Goal: Task Accomplishment & Management: Manage account settings

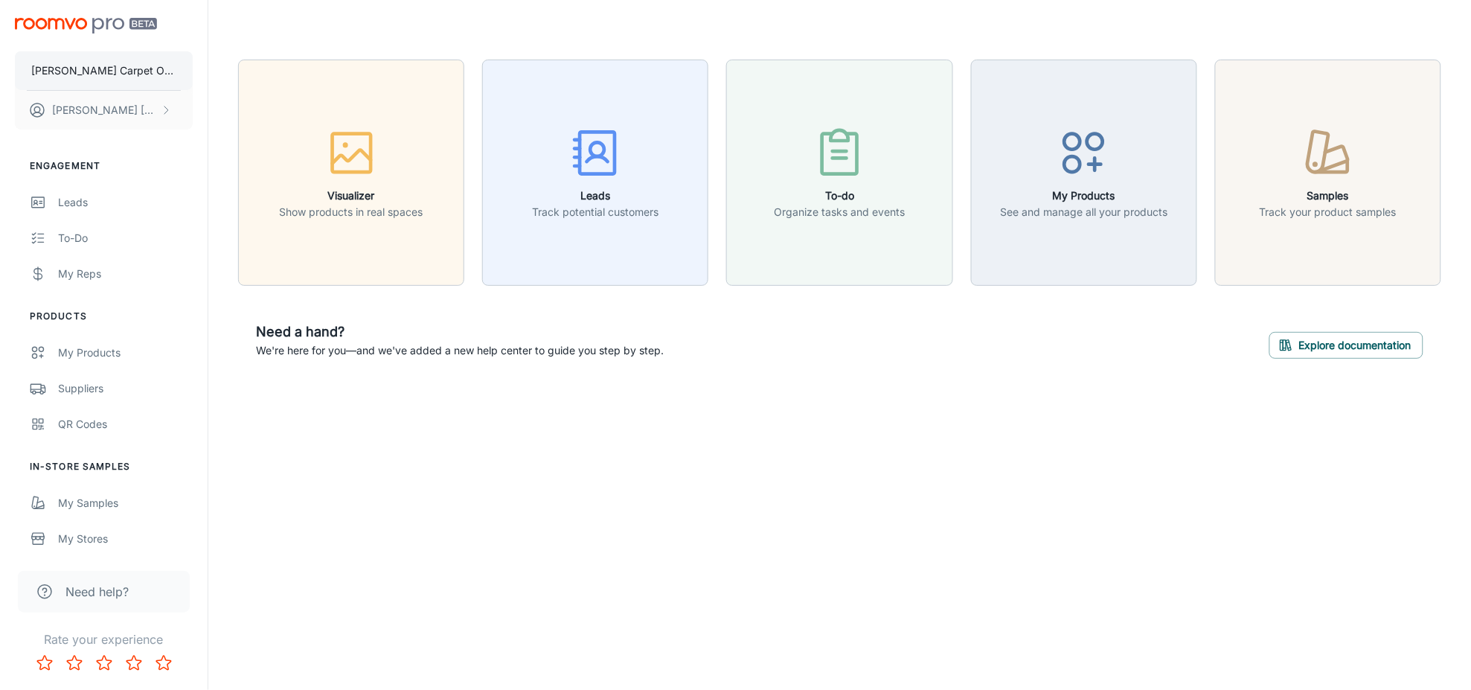
click at [115, 62] on p "[PERSON_NAME] Carpet One Floor & Home" at bounding box center [103, 70] width 145 height 16
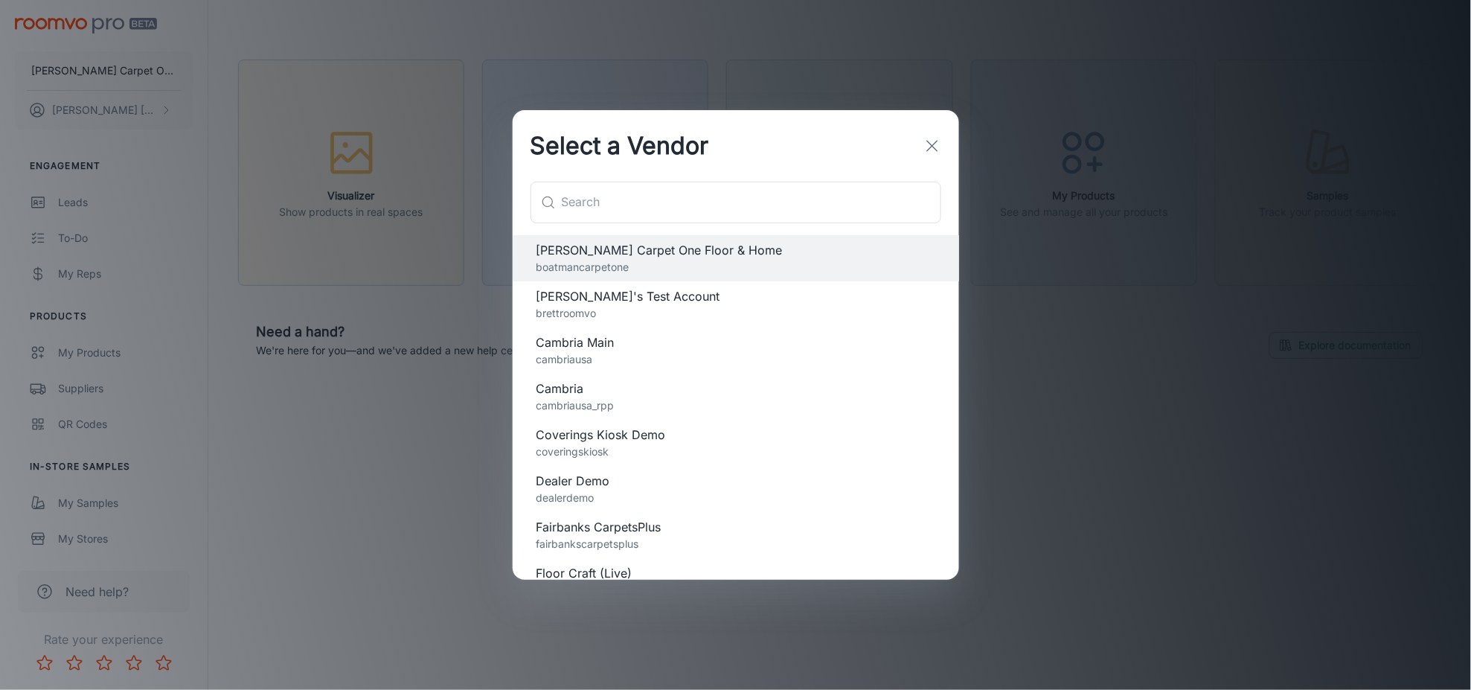
click at [335, 611] on div "Select a Vendor ​ ​ Boatman Carpet One Floor & Home boatmancarpetone Brett's Te…" at bounding box center [735, 345] width 1471 height 690
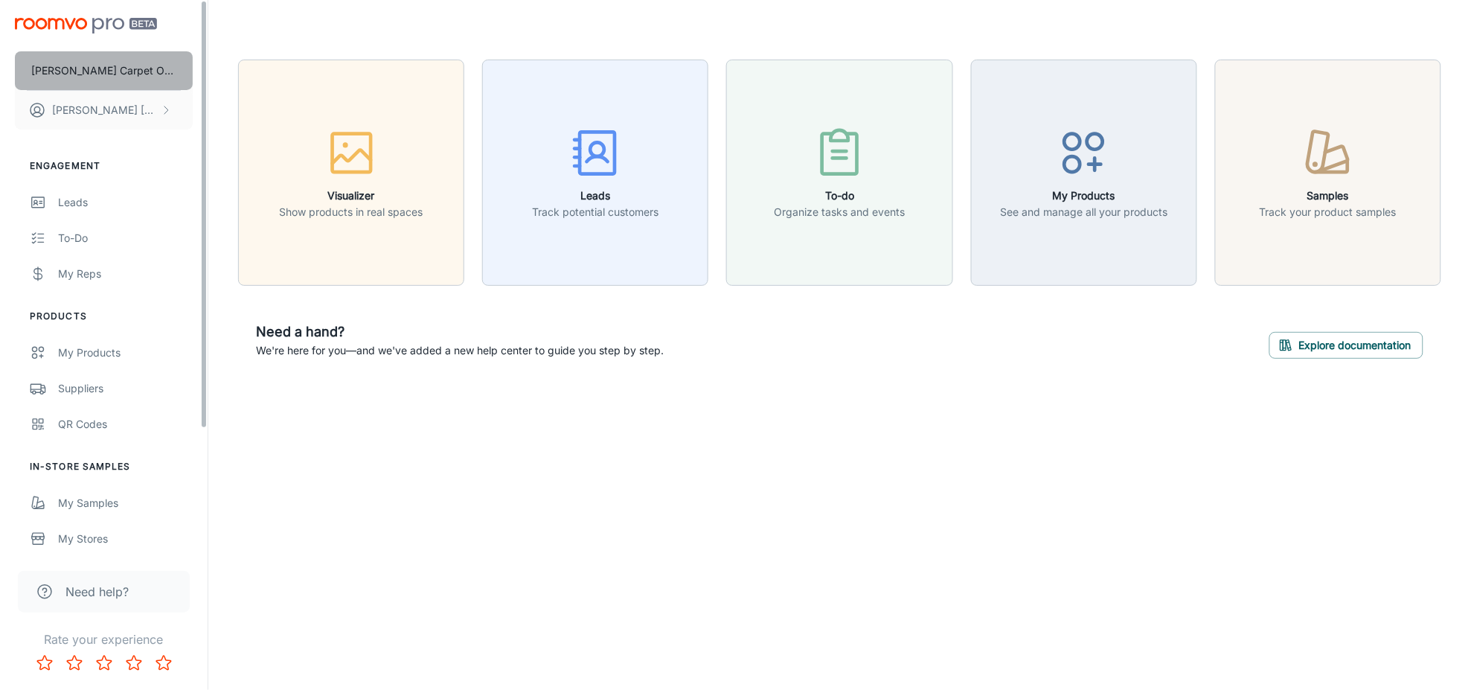
click at [130, 68] on p "[PERSON_NAME] Carpet One Floor & Home" at bounding box center [103, 70] width 145 height 16
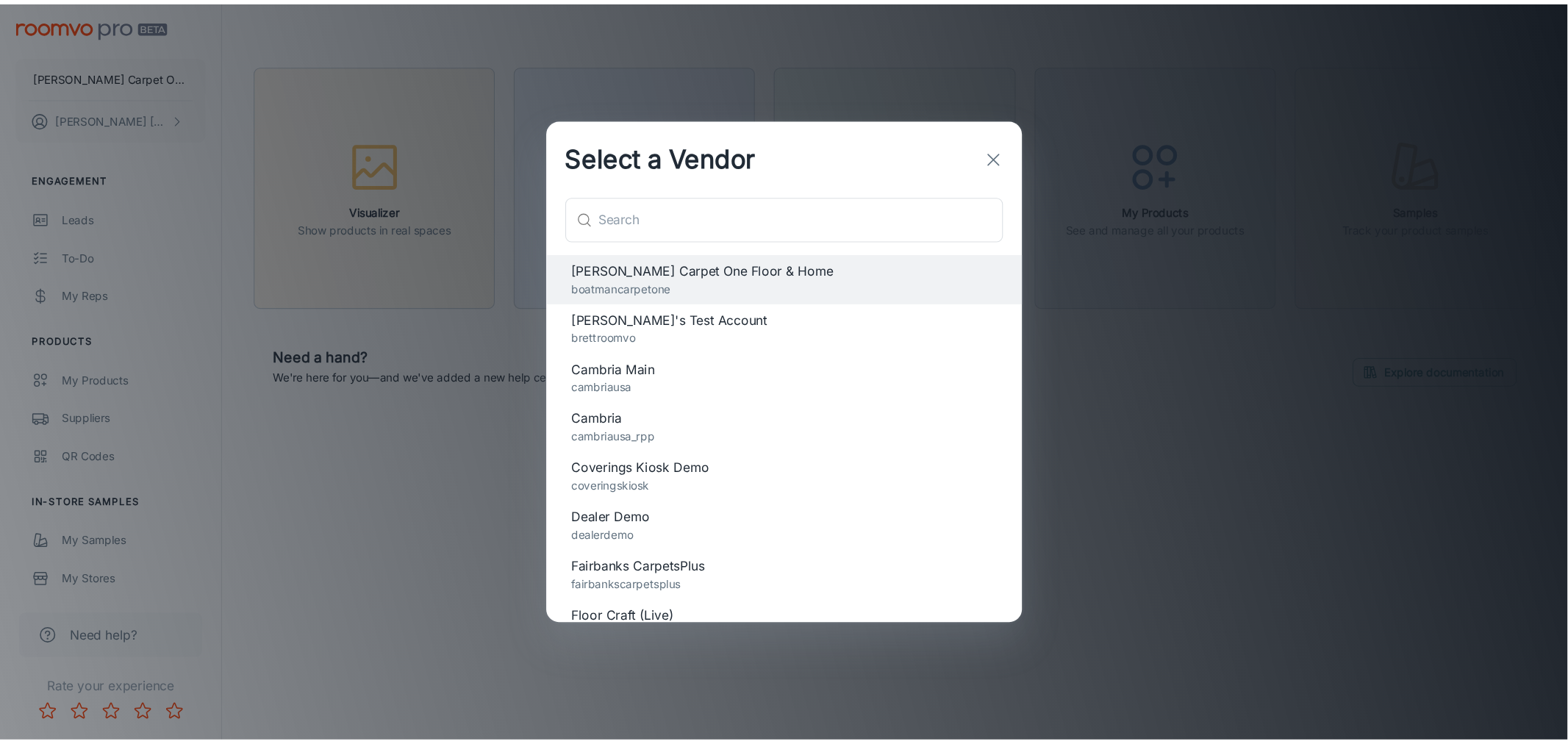
scroll to position [478, 0]
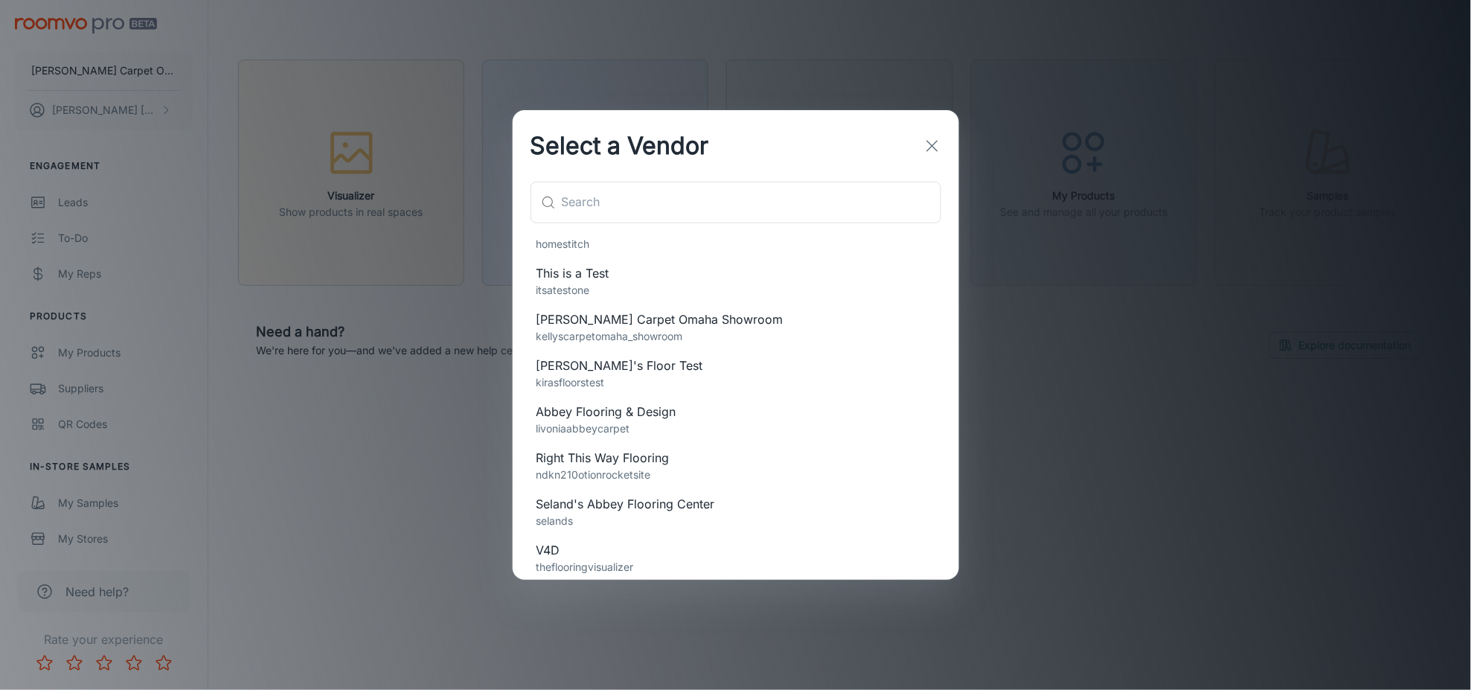
click at [655, 473] on p "ndkn210otionrocketsite" at bounding box center [735, 474] width 399 height 16
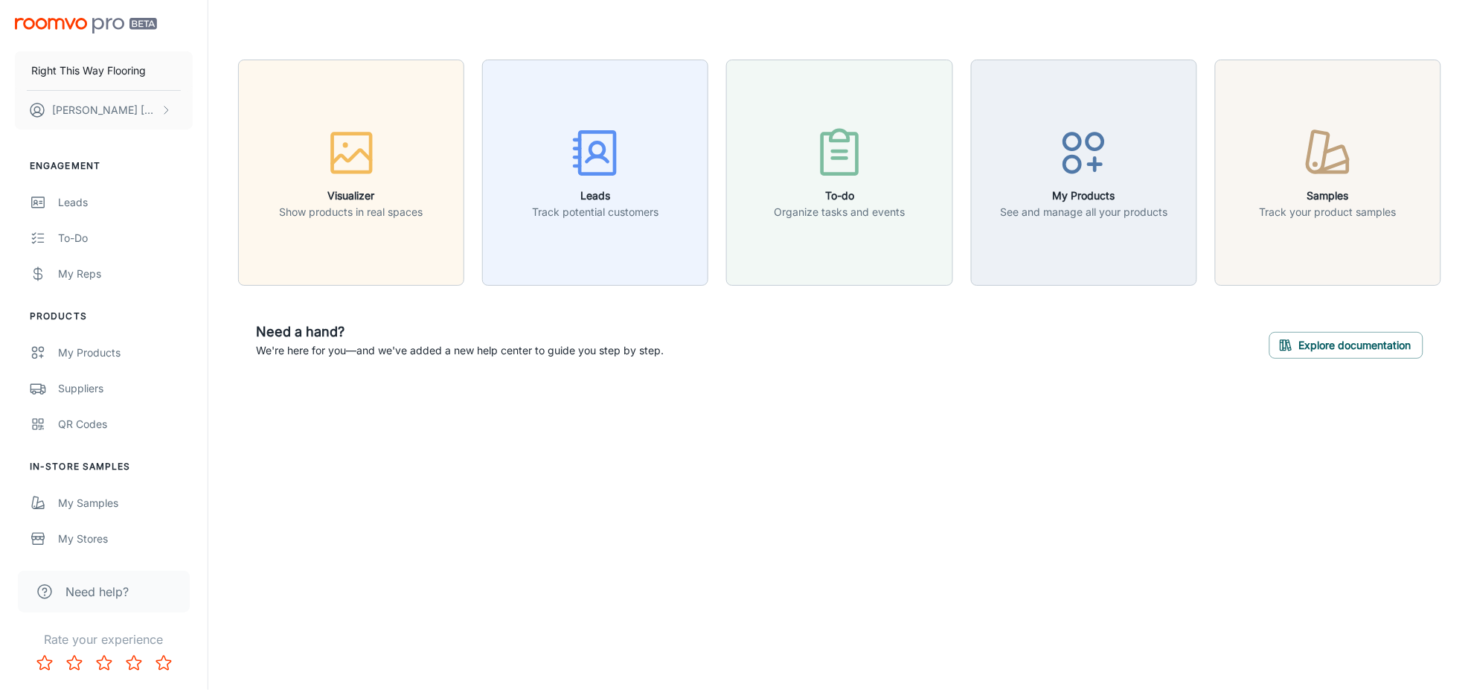
click at [1040, 620] on div "Right This Way Flooring [PERSON_NAME] Engagement Leads To-do My Reps Products M…" at bounding box center [735, 345] width 1471 height 690
click at [1103, 402] on div "Visualizer Show products in real spaces Leads Track potential customers To-do O…" at bounding box center [839, 218] width 1262 height 436
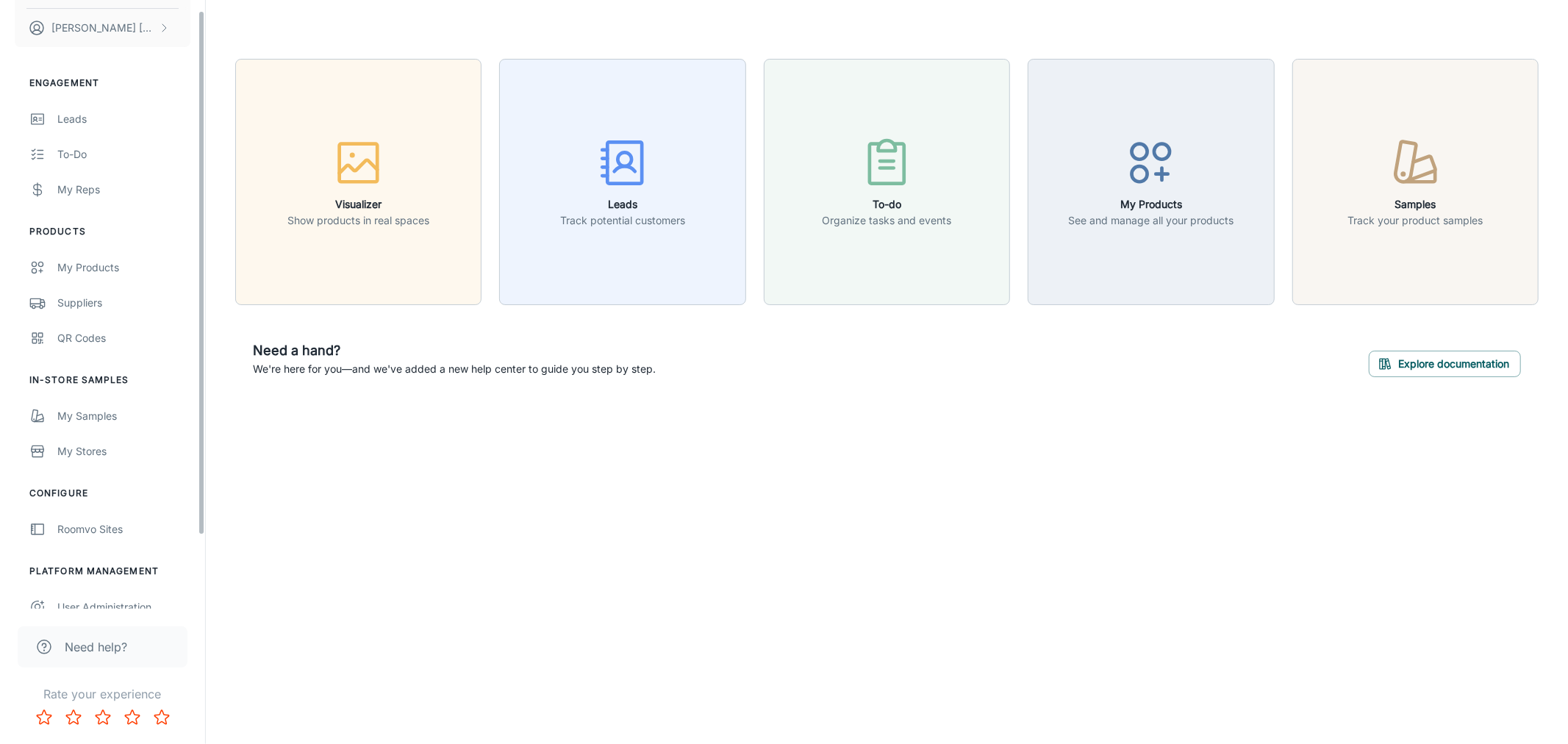
scroll to position [97, 0]
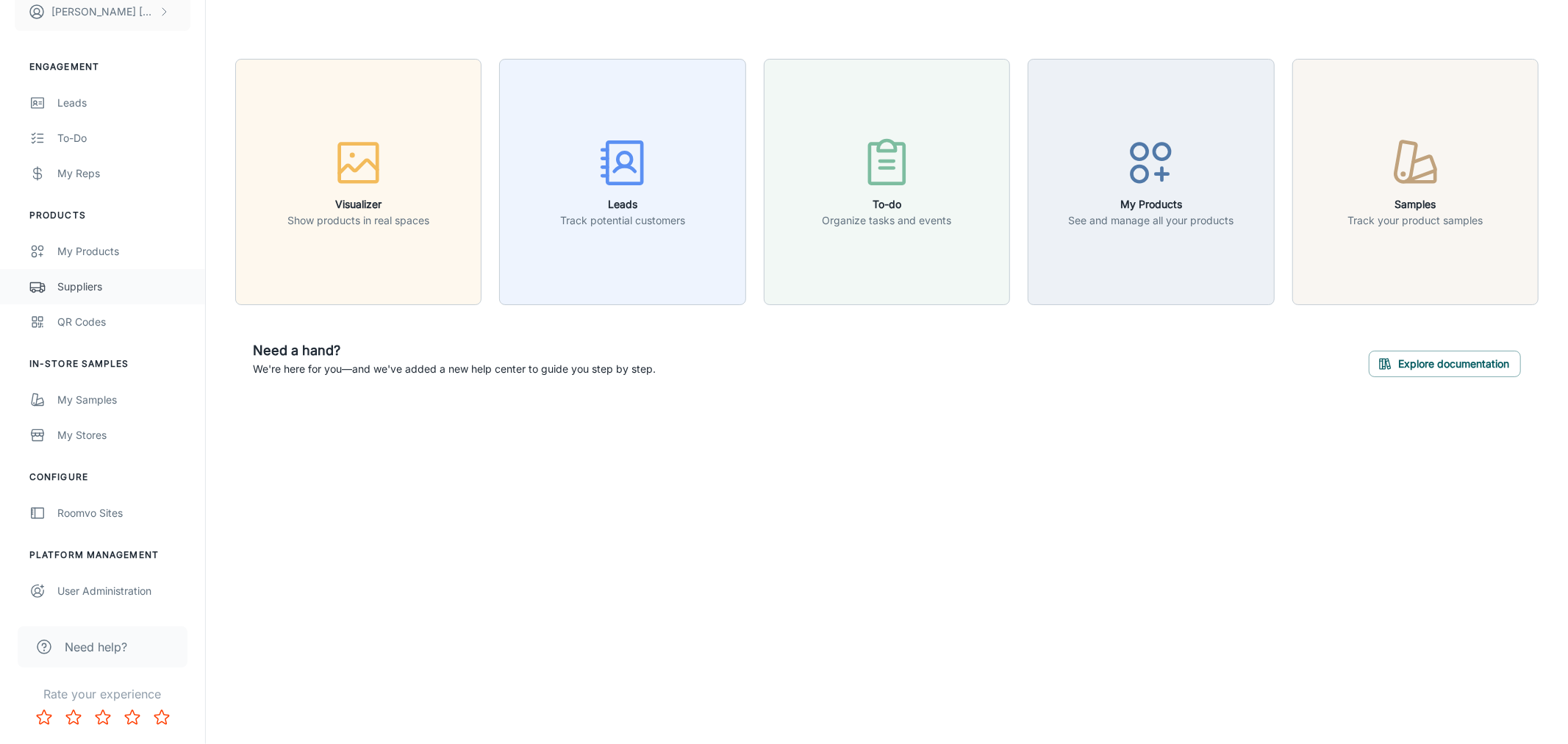
click at [113, 286] on div "Suppliers" at bounding box center [124, 287] width 133 height 16
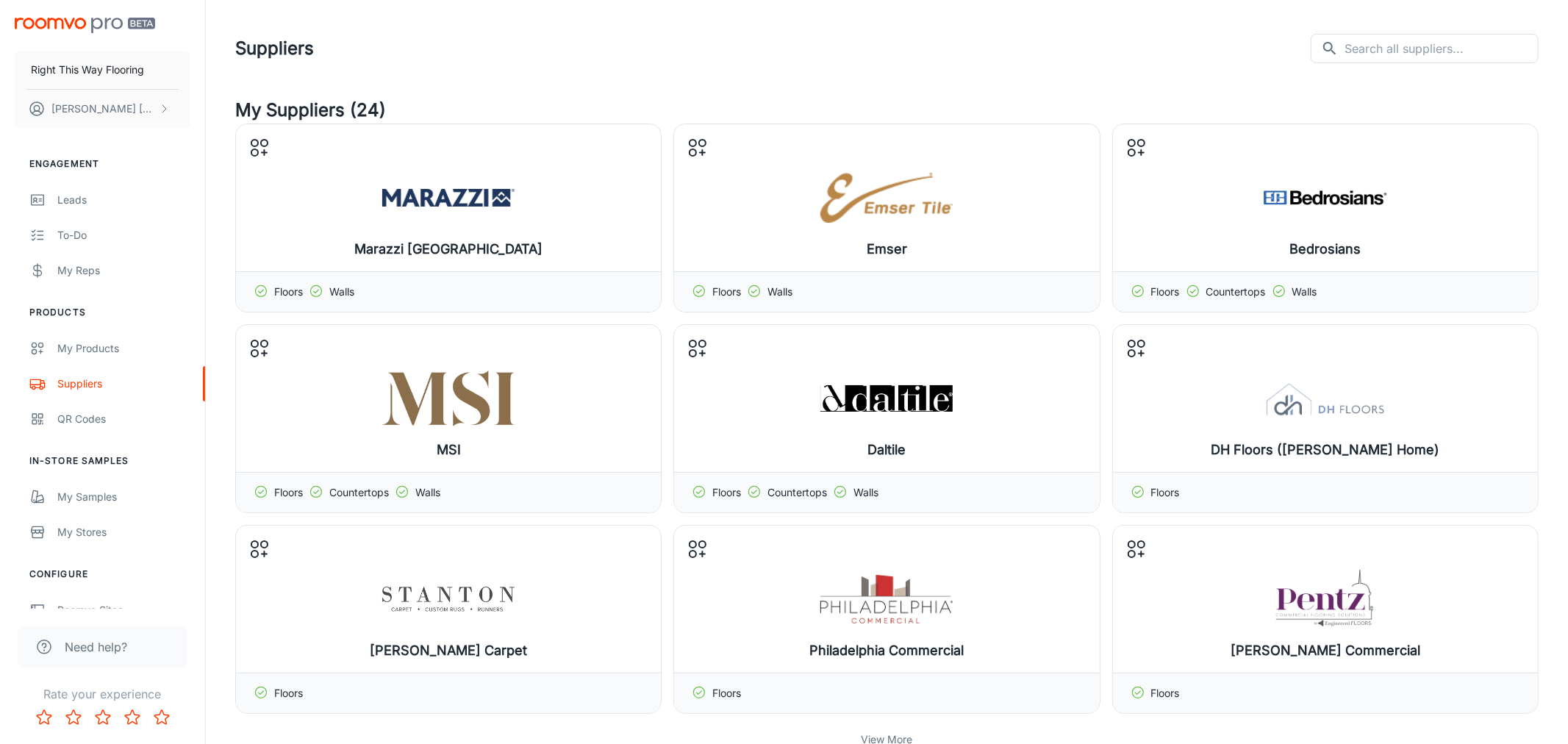
click at [1066, 62] on div "Suppliers ​ ​" at bounding box center [886, 48] width 1303 height 39
click at [1069, 60] on div "Suppliers ​ ​" at bounding box center [886, 48] width 1303 height 39
click at [784, 50] on div "Suppliers ​ ​" at bounding box center [886, 48] width 1303 height 39
click at [79, 207] on div "Leads" at bounding box center [124, 200] width 133 height 16
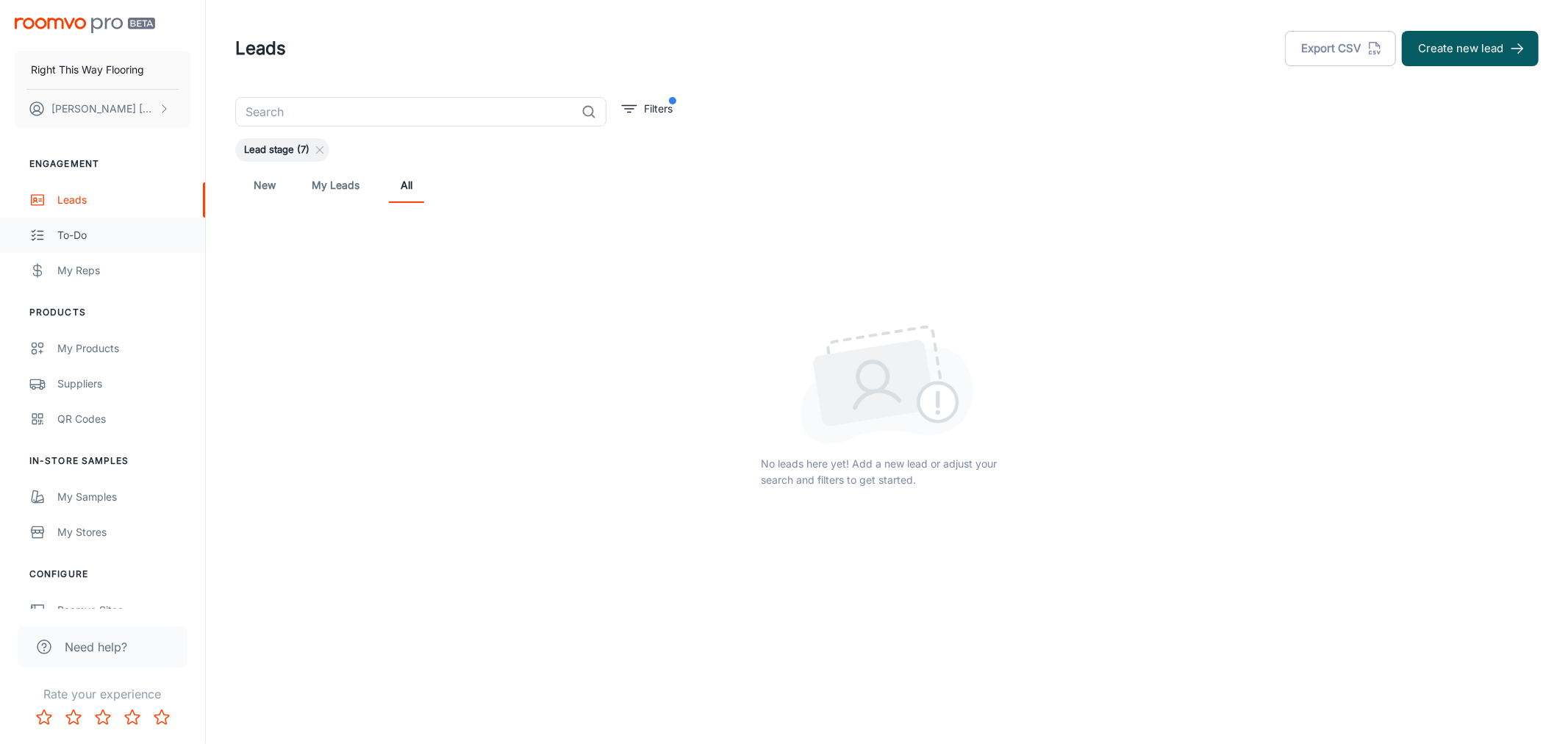
click at [90, 231] on div "To-do" at bounding box center [124, 235] width 133 height 16
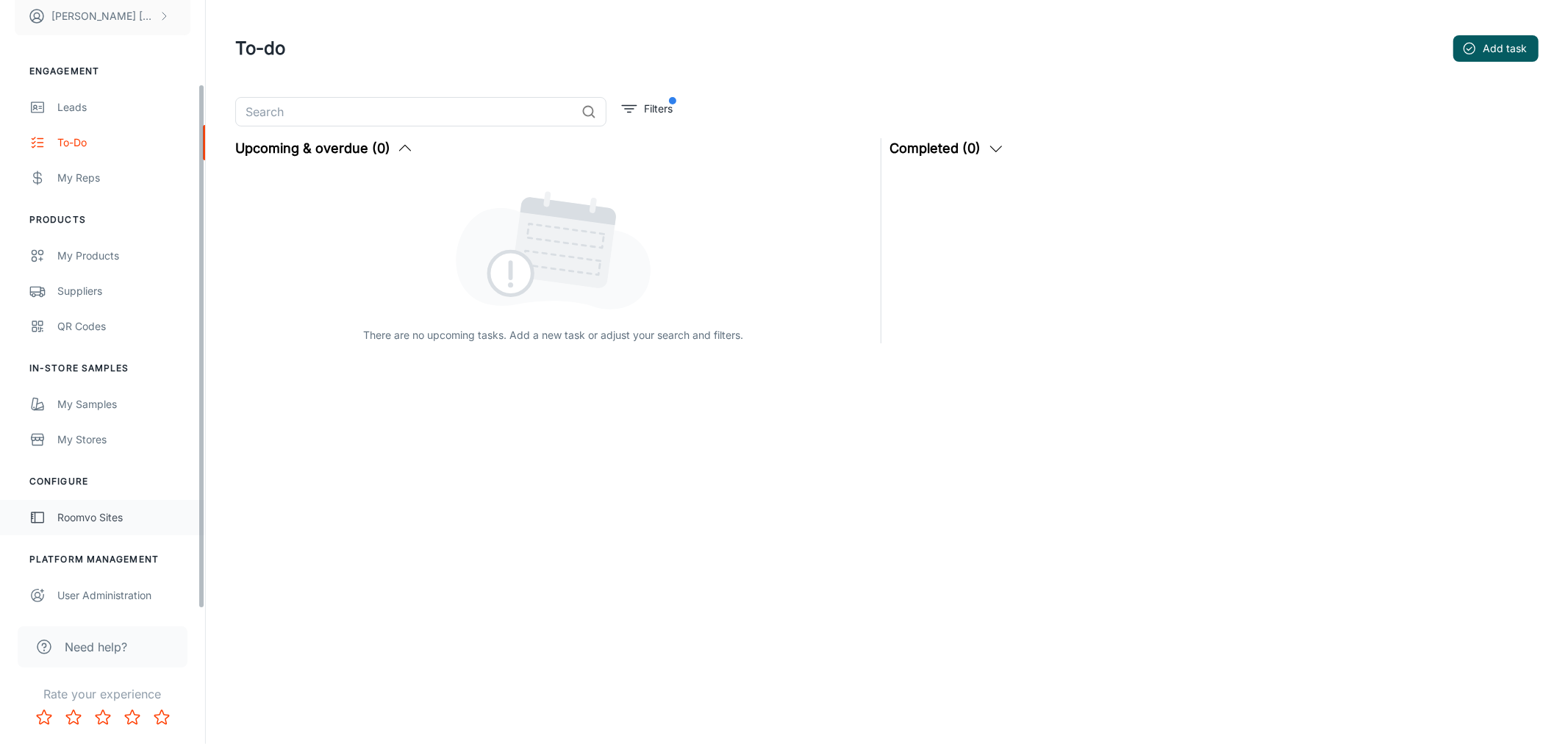
scroll to position [97, 0]
click at [128, 588] on div "User Administration" at bounding box center [124, 591] width 133 height 16
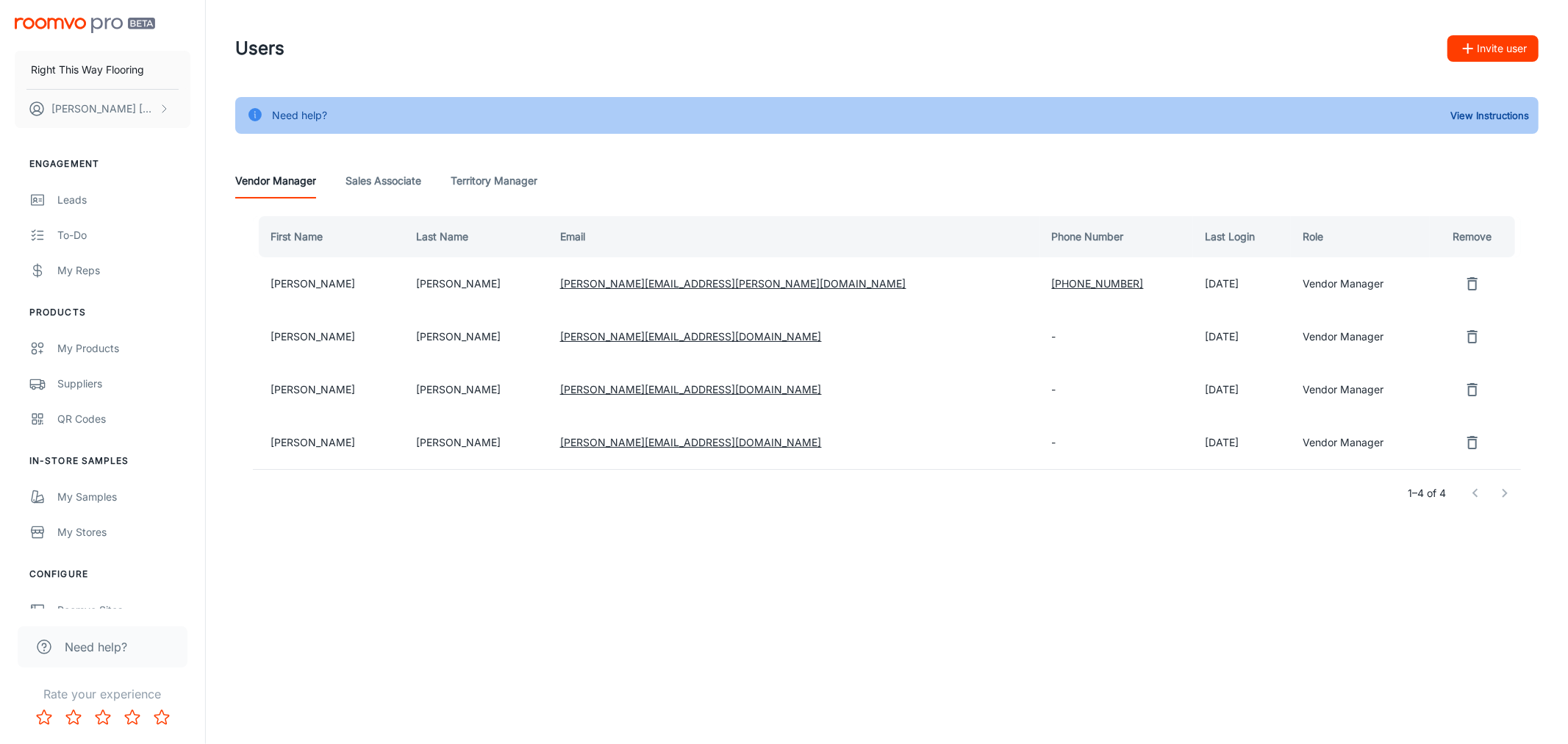
click at [780, 455] on td "[PERSON_NAME][EMAIL_ADDRESS][DOMAIN_NAME]" at bounding box center [794, 443] width 492 height 53
click at [950, 177] on div "Vendor Manager Sales Associate Territory Manager" at bounding box center [886, 181] width 1303 height 36
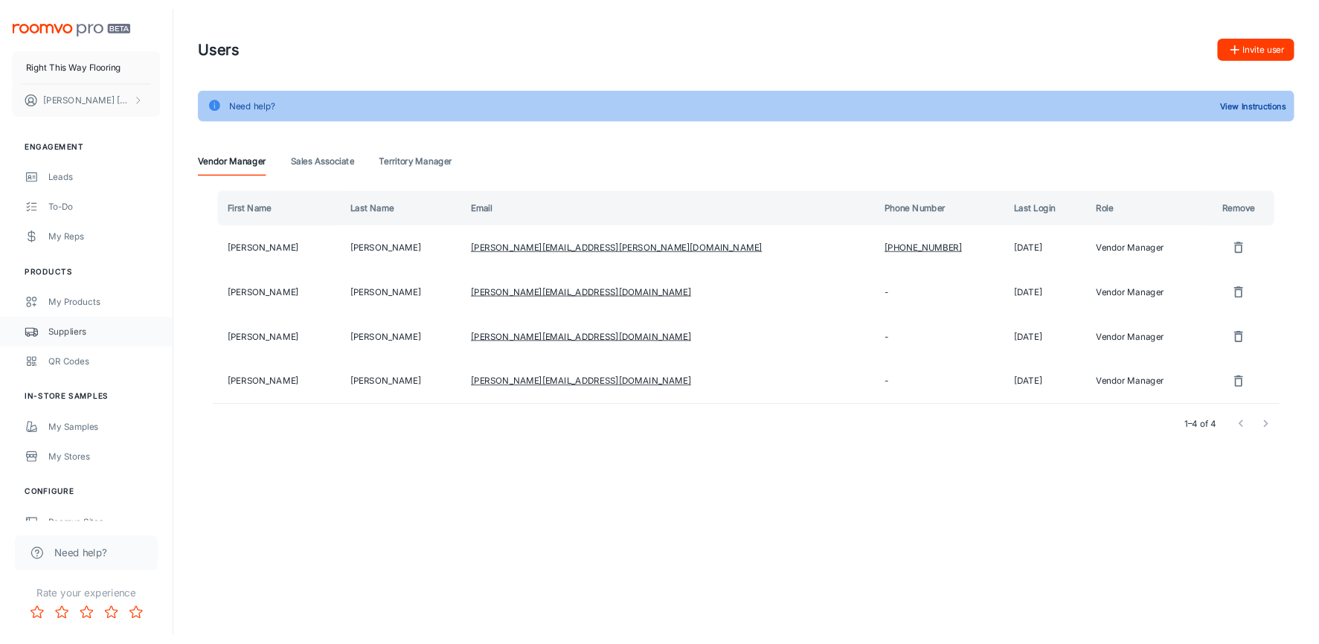
scroll to position [98, 0]
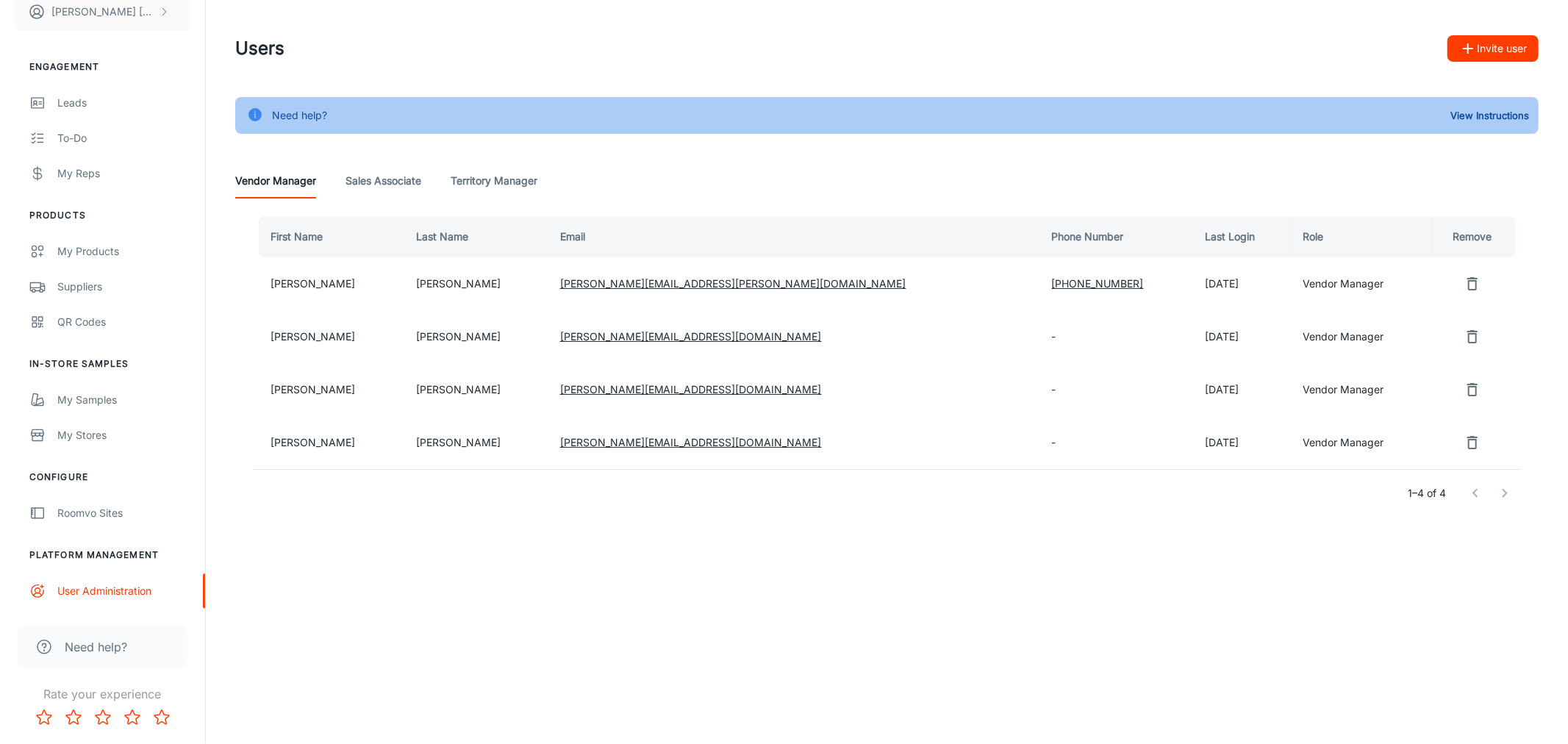
click at [967, 168] on div "Vendor Manager Sales Associate Territory Manager" at bounding box center [886, 181] width 1303 height 36
click at [1452, 44] on button "Invite user" at bounding box center [1493, 48] width 91 height 27
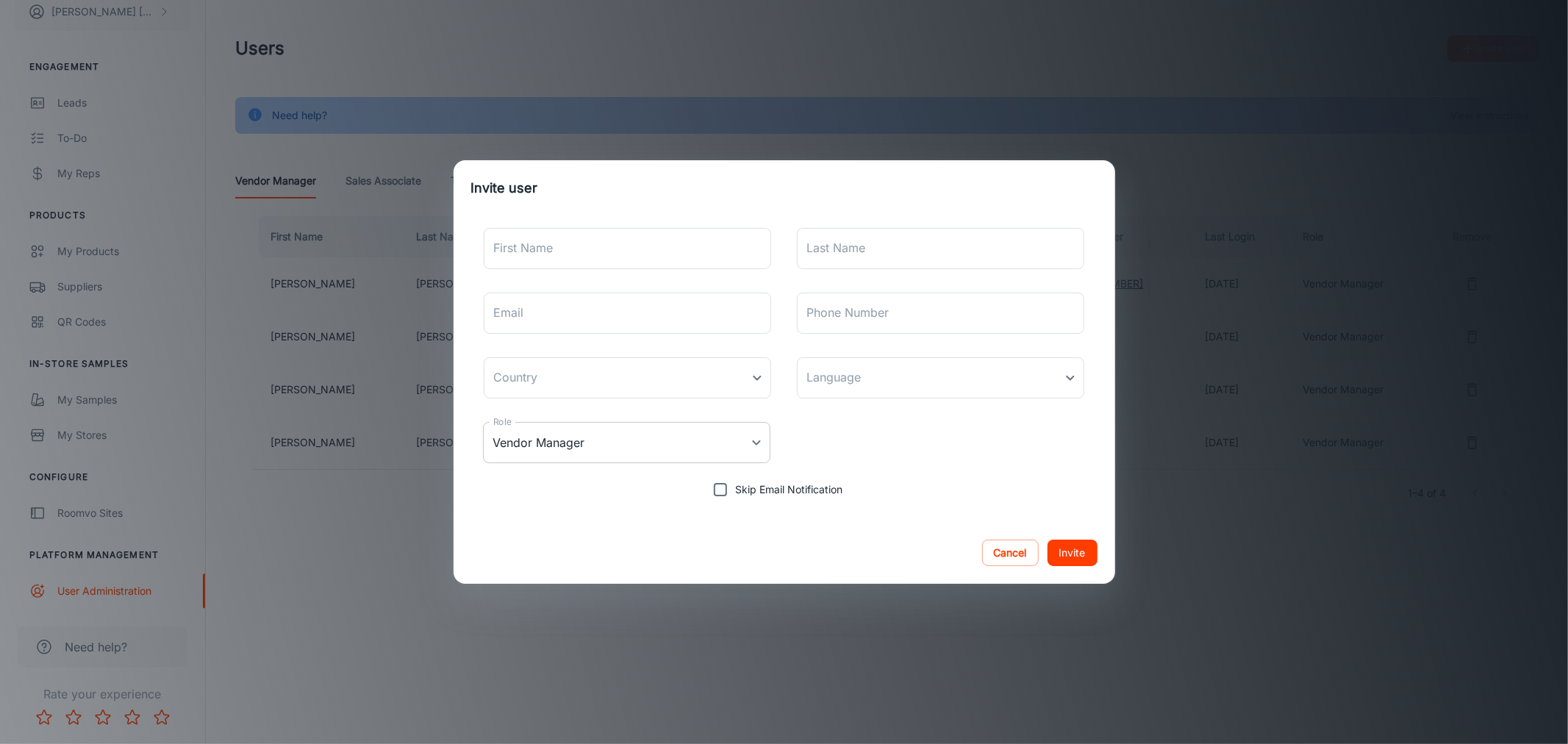
click at [697, 441] on body "Right This Way Flooring [PERSON_NAME] Engagement Leads To-do My Reps Products M…" at bounding box center [784, 372] width 1568 height 744
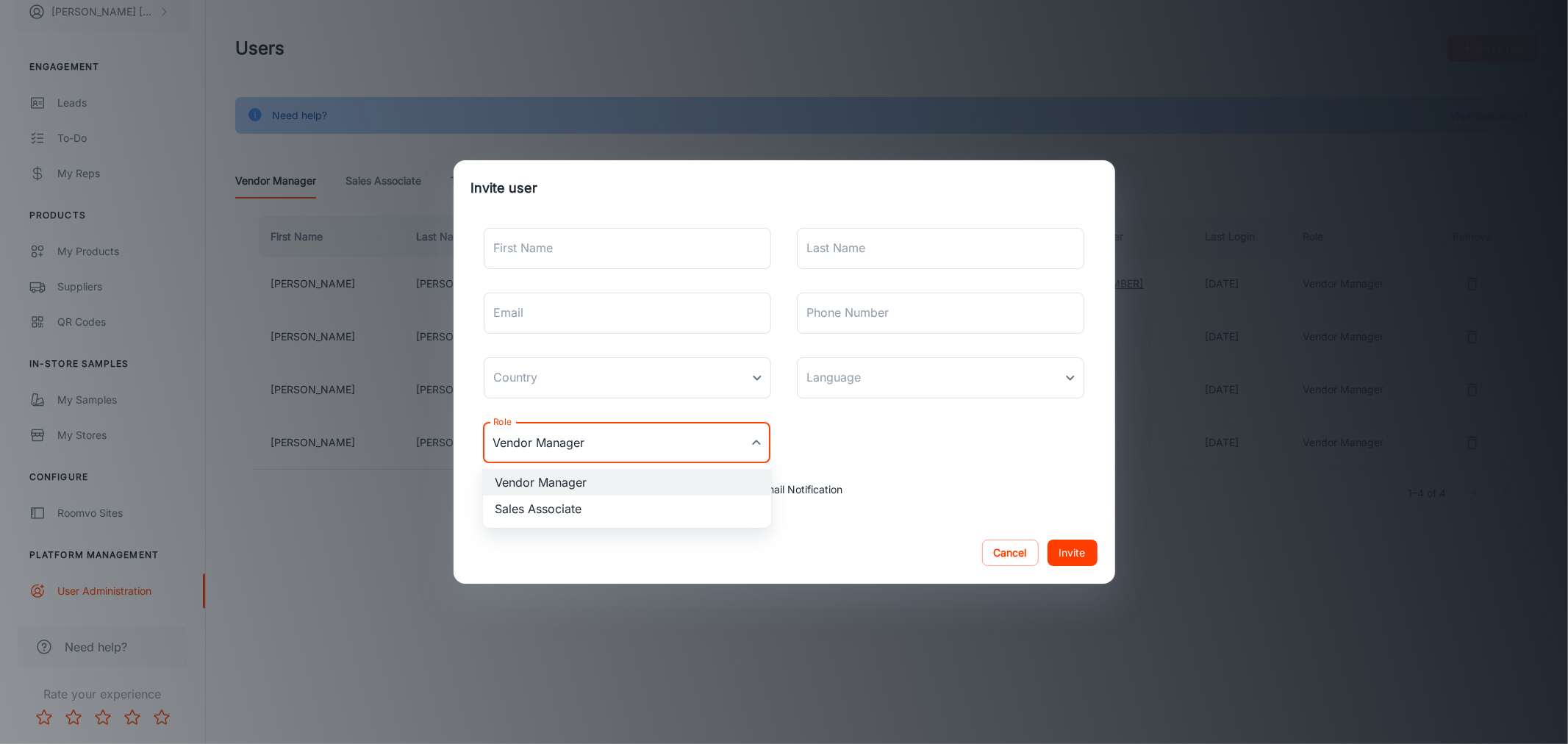
click at [1004, 552] on div at bounding box center [784, 372] width 1568 height 744
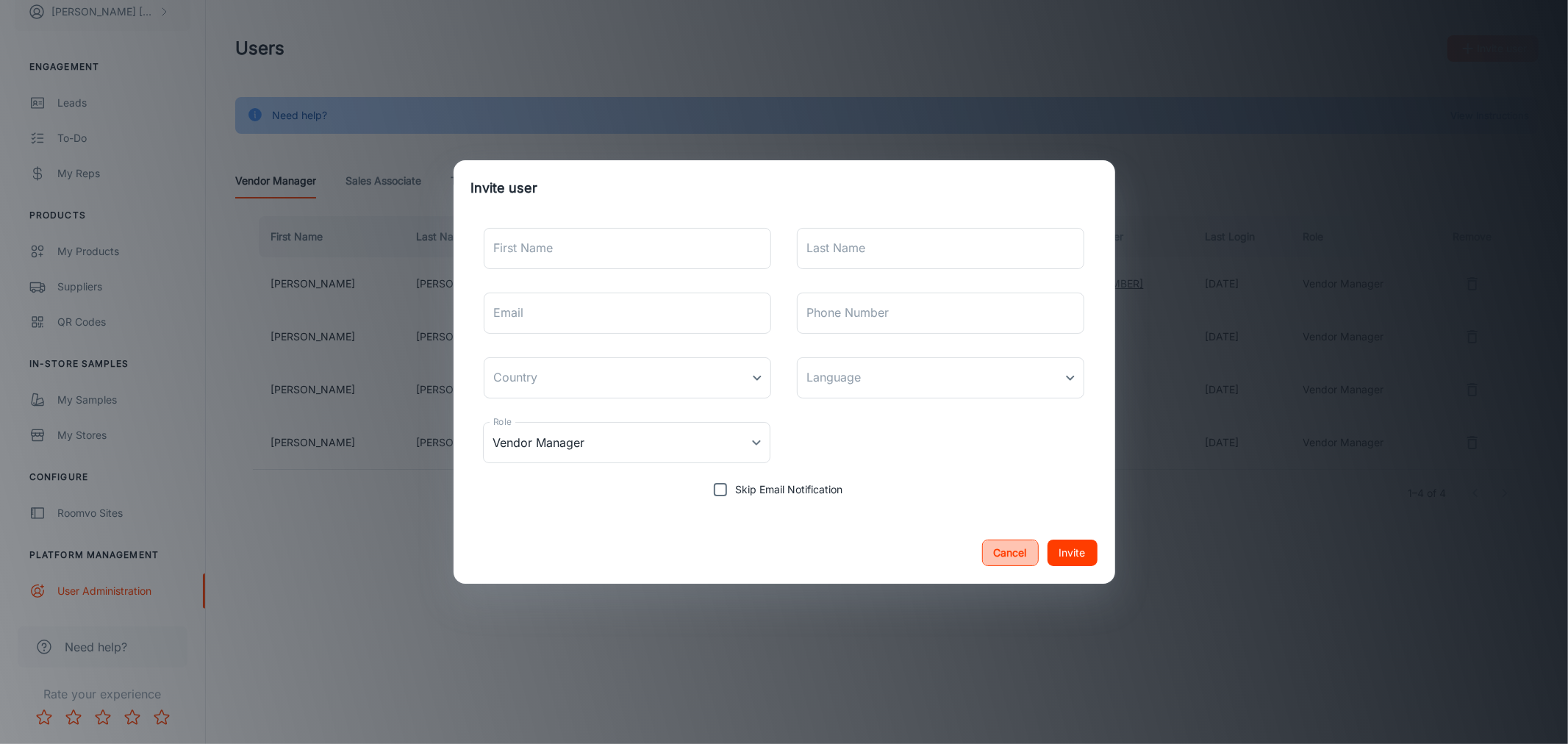
click at [998, 553] on button "Cancel" at bounding box center [1010, 552] width 56 height 27
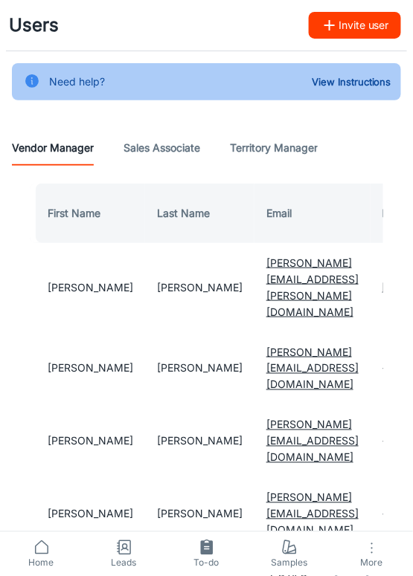
click at [46, 550] on icon at bounding box center [42, 548] width 18 height 18
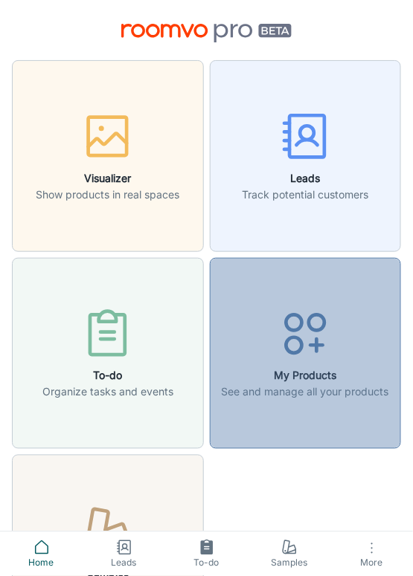
click at [290, 344] on icon "button" at bounding box center [305, 334] width 56 height 56
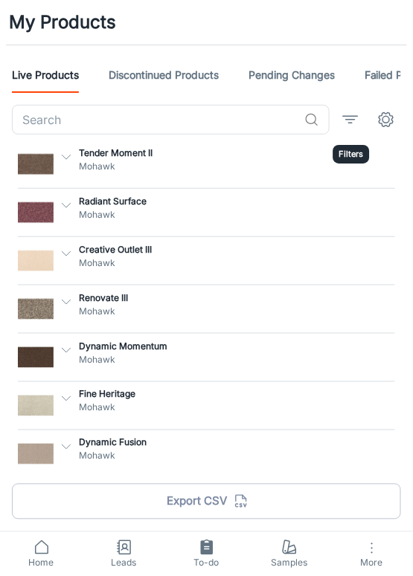
click at [352, 122] on icon "filter" at bounding box center [350, 120] width 18 height 18
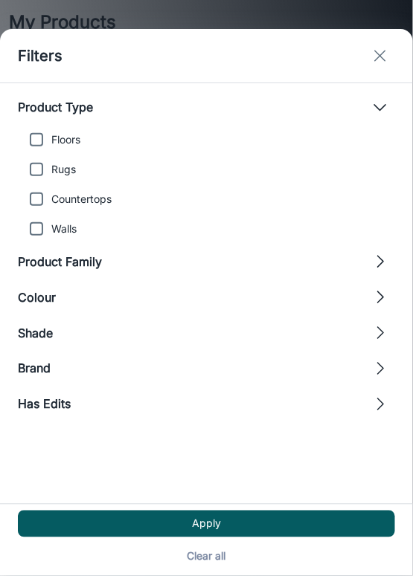
click at [378, 57] on line "exit" at bounding box center [380, 56] width 10 height 10
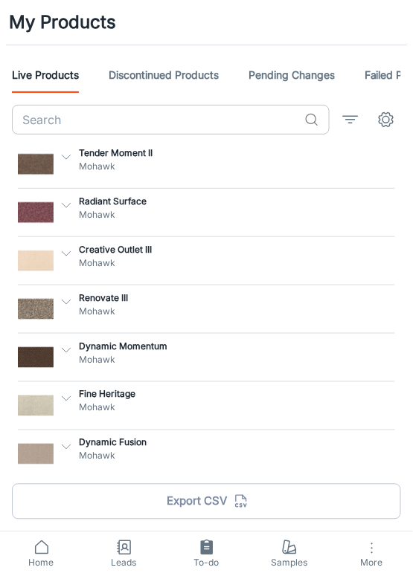
click at [144, 119] on input "text" at bounding box center [155, 120] width 286 height 30
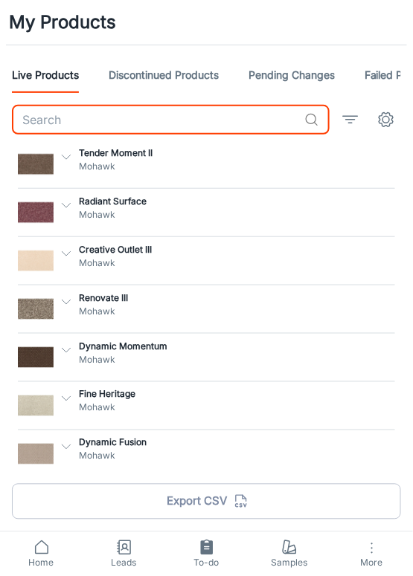
click at [41, 559] on span "Home" at bounding box center [41, 563] width 65 height 13
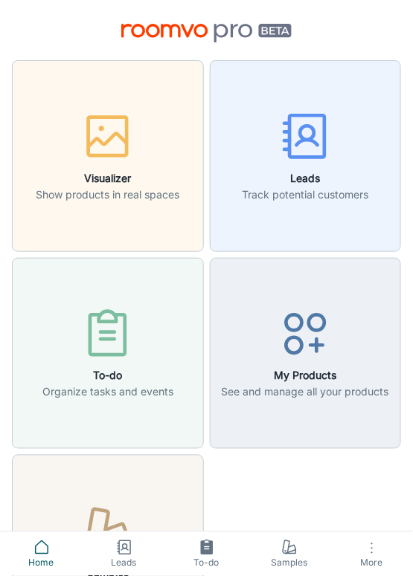
click at [356, 488] on div "Visualizer Show products in real spaces Leads Track potential customers To-do O…" at bounding box center [203, 350] width 395 height 593
click at [320, 490] on div "Visualizer Show products in real spaces Leads Track potential customers To-do O…" at bounding box center [203, 350] width 395 height 593
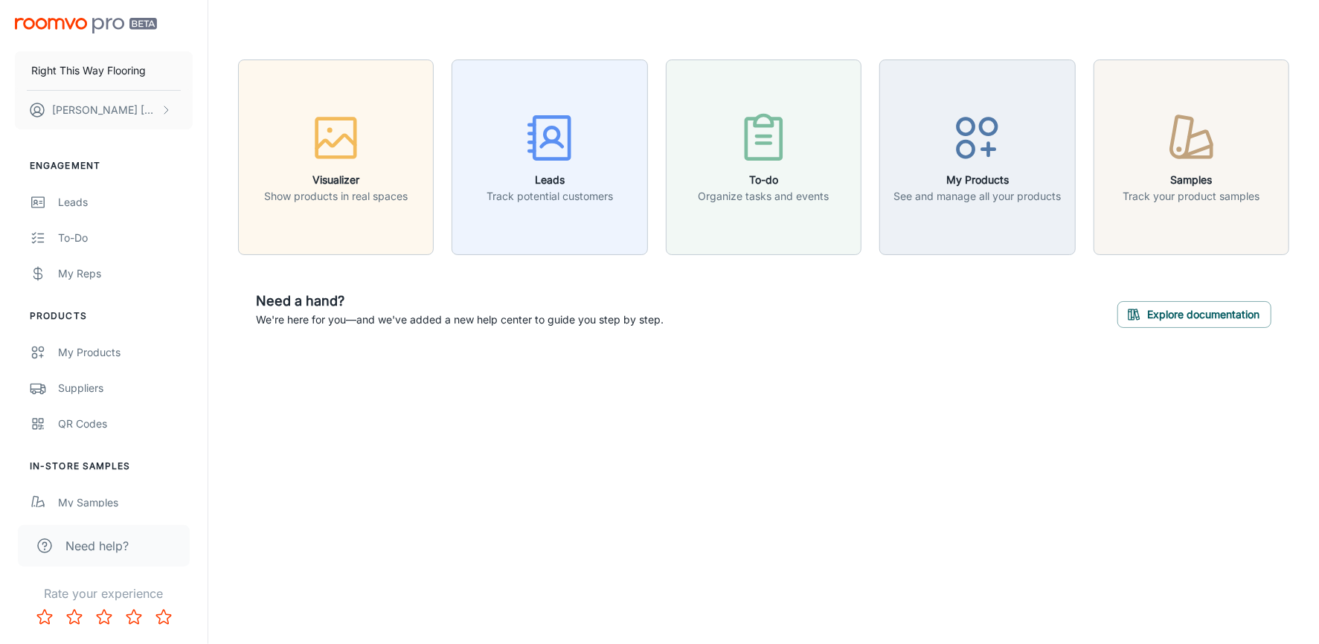
click at [1091, 405] on div "Right This Way Flooring [PERSON_NAME] Engagement Leads To-do My Reps Products M…" at bounding box center [659, 322] width 1319 height 644
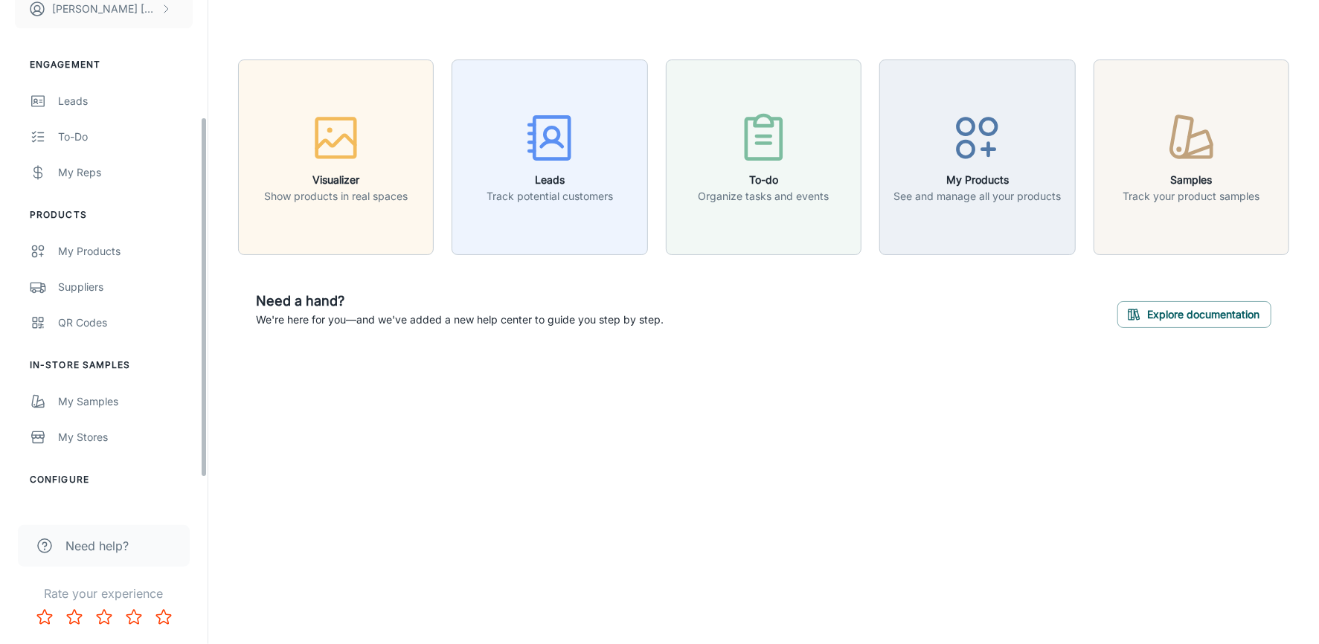
scroll to position [206, 0]
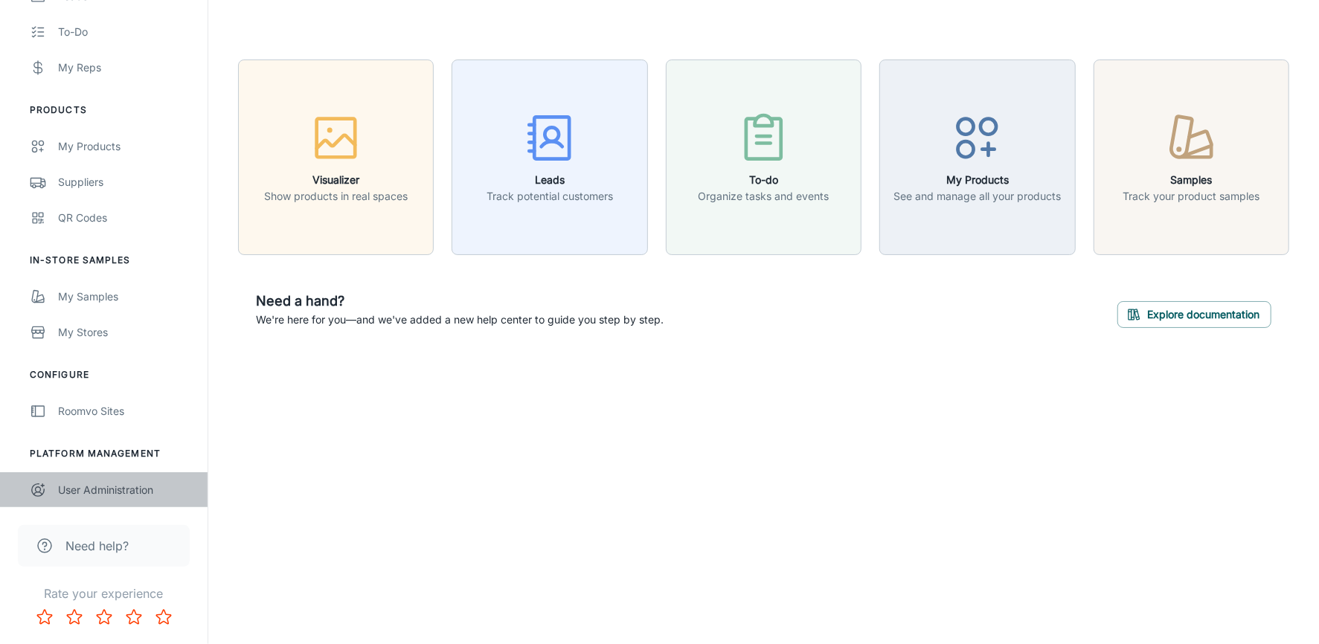
click at [123, 489] on div "User Administration" at bounding box center [125, 490] width 135 height 16
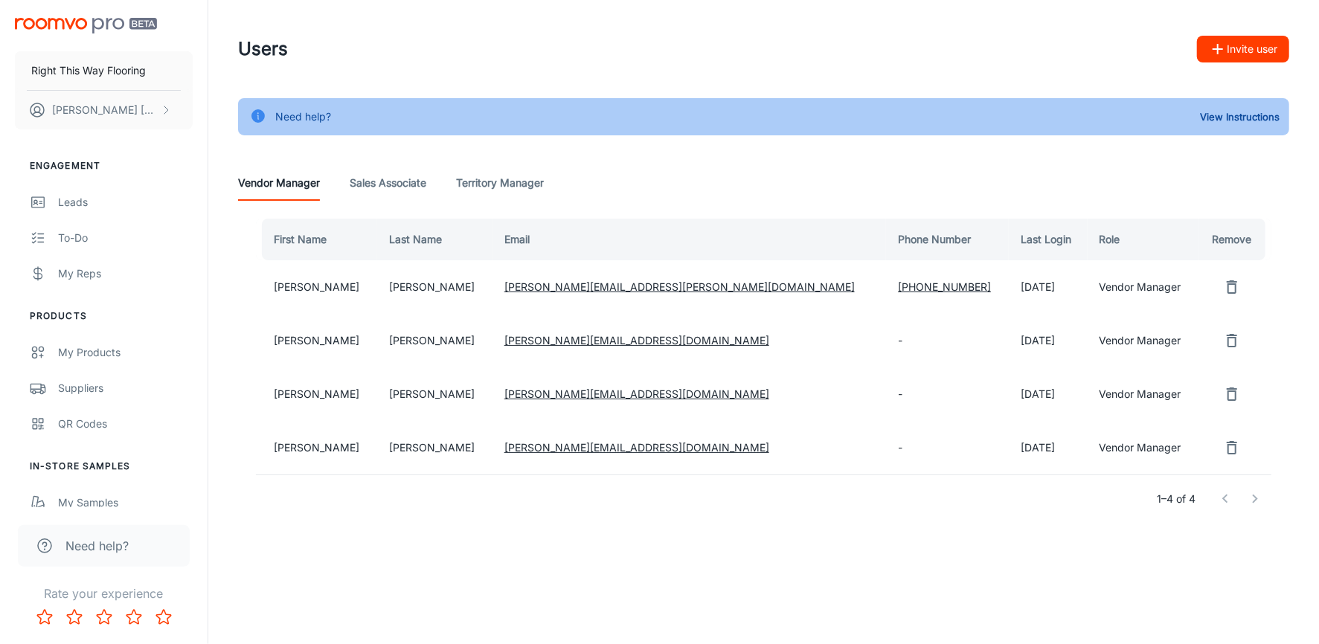
click at [823, 100] on div "Need help? View Instructions" at bounding box center [763, 116] width 1051 height 37
click at [859, 65] on div "Users Invite user" at bounding box center [763, 49] width 1051 height 39
click at [710, 135] on div "Need help? View Instructions Vendor Manager Sales Associate Territory Manager F…" at bounding box center [763, 319] width 1087 height 443
